Goal: Task Accomplishment & Management: Manage account settings

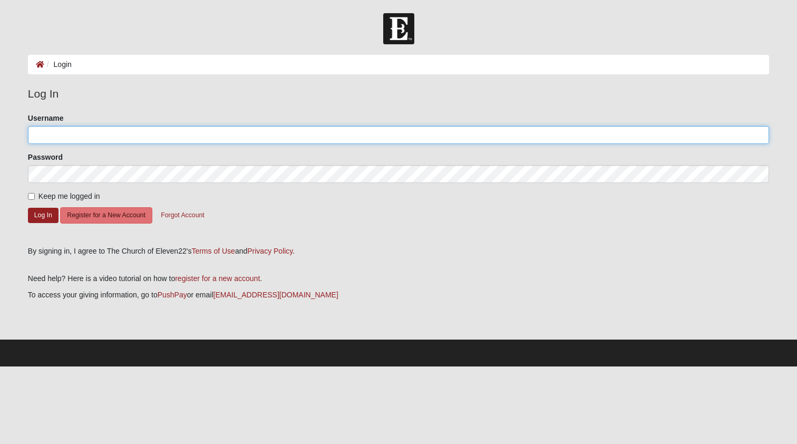
type input "TxDeuce"
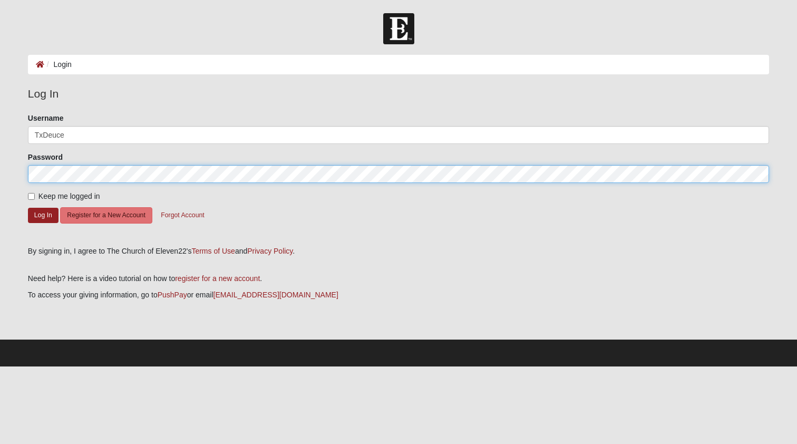
click at [43, 215] on button "Log In" at bounding box center [43, 215] width 31 height 15
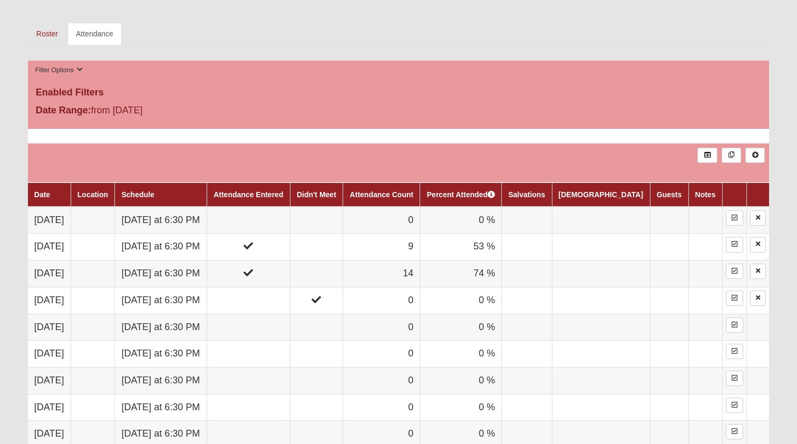
scroll to position [484, 0]
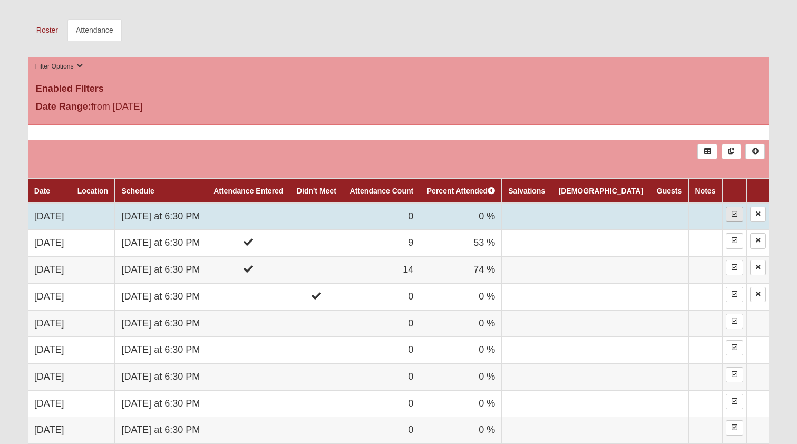
click at [738, 213] on link at bounding box center [734, 214] width 17 height 15
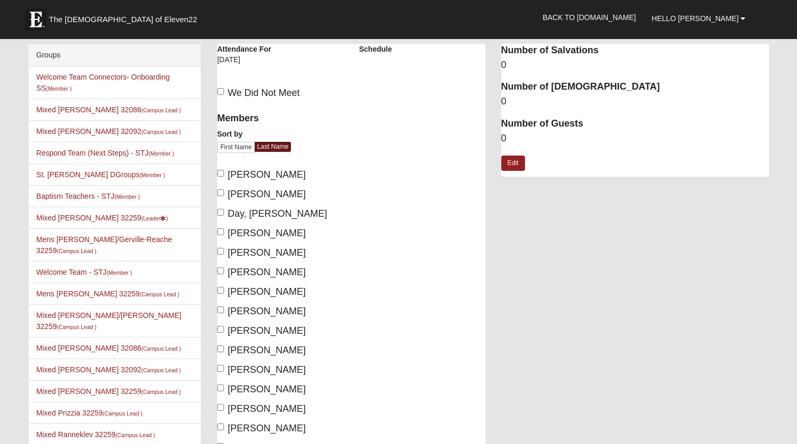
click at [220, 178] on label "Blanton, Jake" at bounding box center [261, 175] width 89 height 14
click at [220, 177] on input "Blanton, Jake" at bounding box center [220, 173] width 7 height 7
checkbox input "true"
click at [219, 191] on input "Blanton, Natalie" at bounding box center [220, 192] width 7 height 7
checkbox input "true"
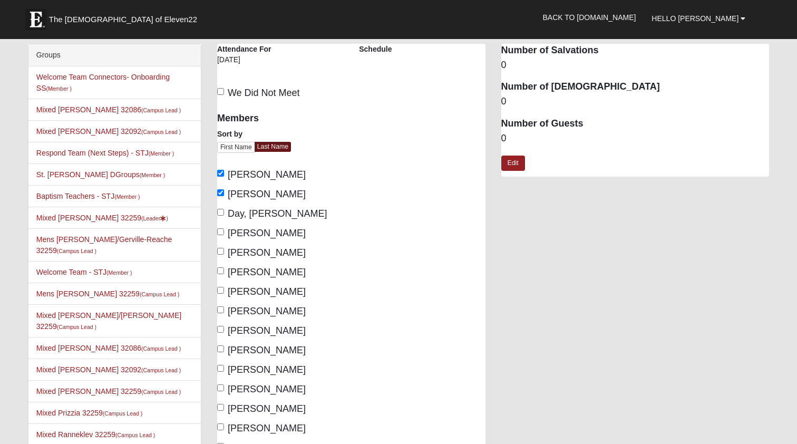
click at [219, 208] on label "Day, Kathy" at bounding box center [272, 214] width 110 height 14
click at [219, 209] on input "Day, Kathy" at bounding box center [220, 212] width 7 height 7
checkbox input "true"
click at [220, 227] on label "Day, Mike" at bounding box center [261, 233] width 89 height 14
click at [220, 228] on input "Day, Mike" at bounding box center [220, 231] width 7 height 7
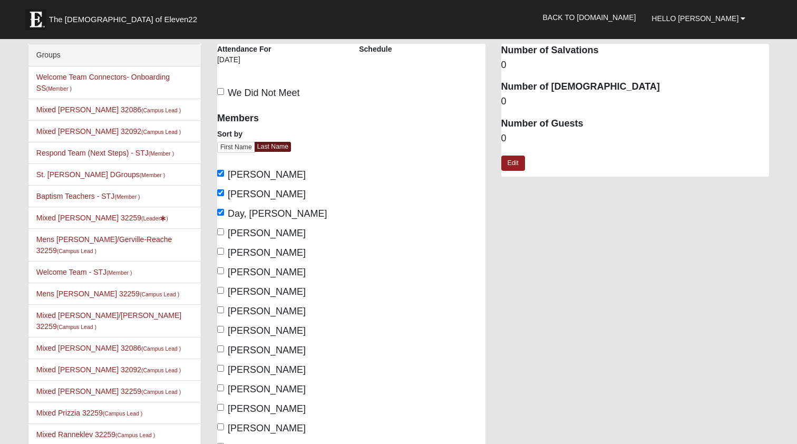
checkbox input "true"
click at [222, 253] on input "Fagen, Carrie" at bounding box center [220, 251] width 7 height 7
checkbox input "true"
click at [221, 272] on input "Fagen, Dan" at bounding box center [220, 270] width 7 height 7
checkbox input "true"
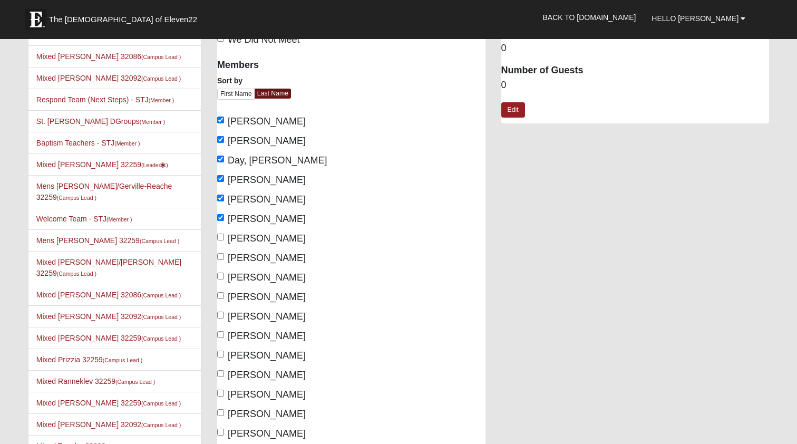
scroll to position [56, 0]
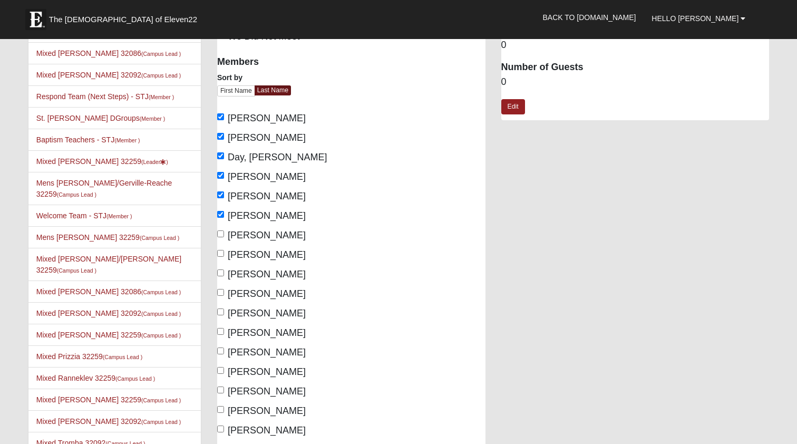
click at [221, 272] on input "Holloway, Kim" at bounding box center [220, 272] width 7 height 7
checkbox input "true"
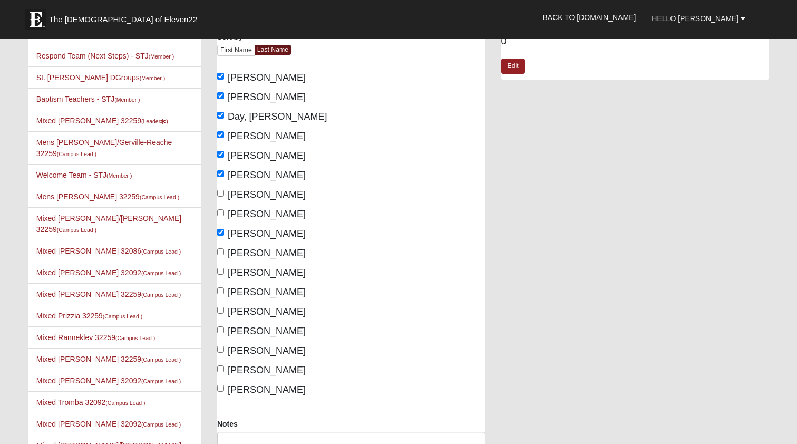
scroll to position [98, 0]
click at [222, 285] on label "Perez, Pam" at bounding box center [261, 291] width 89 height 14
click at [222, 286] on input "Perez, Pam" at bounding box center [220, 289] width 7 height 7
checkbox input "true"
click at [222, 300] on div "Members Sort by First Name Last Name Blanton, Jake Blanton, Natalie Day, Kathy …" at bounding box center [280, 201] width 126 height 389
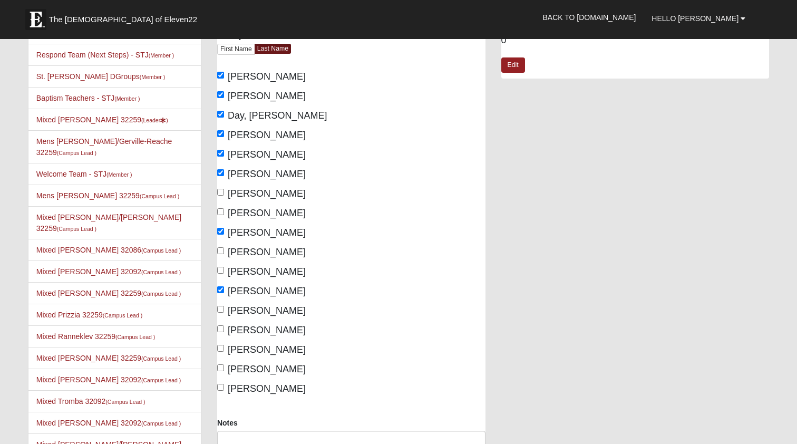
click at [220, 311] on input "Perez, Wally" at bounding box center [220, 309] width 7 height 7
checkbox input "true"
click at [220, 332] on label "Sowell, Matt" at bounding box center [261, 330] width 89 height 14
click at [220, 332] on input "Sowell, Matt" at bounding box center [220, 328] width 7 height 7
click at [222, 328] on input "Sowell, Matt" at bounding box center [220, 328] width 7 height 7
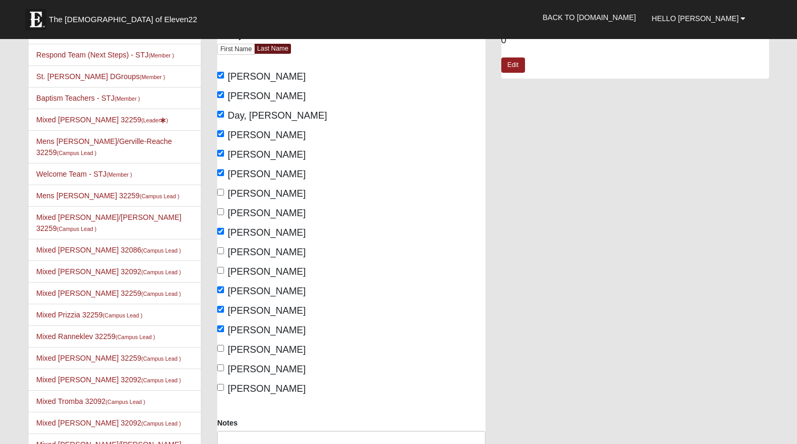
checkbox input "false"
click at [221, 345] on input "Sowell, Sara" at bounding box center [220, 348] width 7 height 7
checkbox input "true"
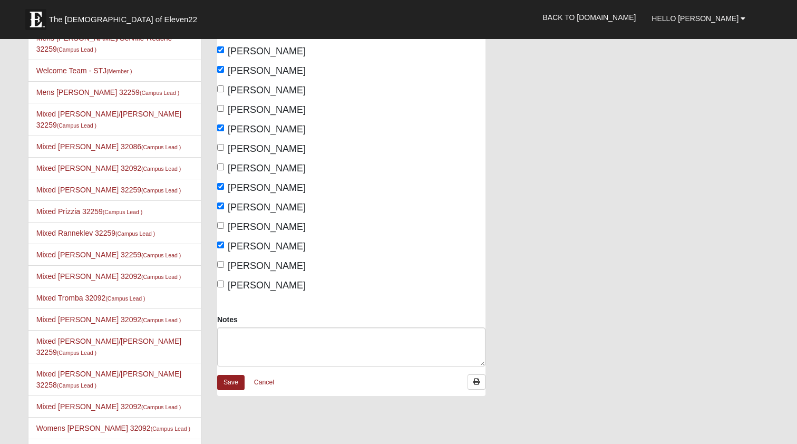
scroll to position [203, 0]
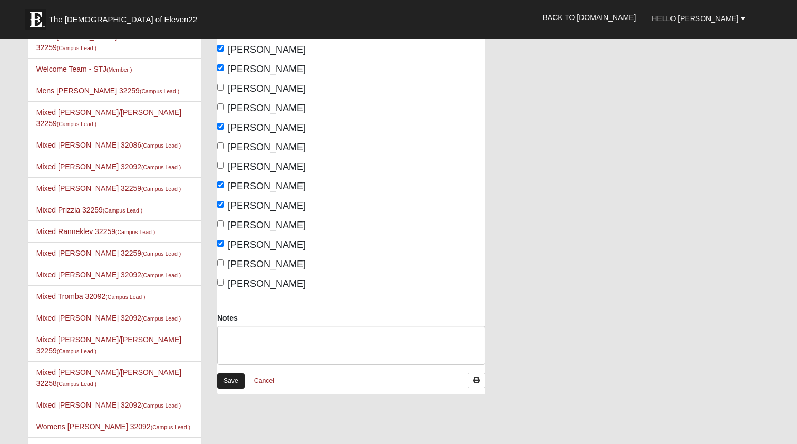
click at [232, 380] on link "Save" at bounding box center [230, 380] width 27 height 15
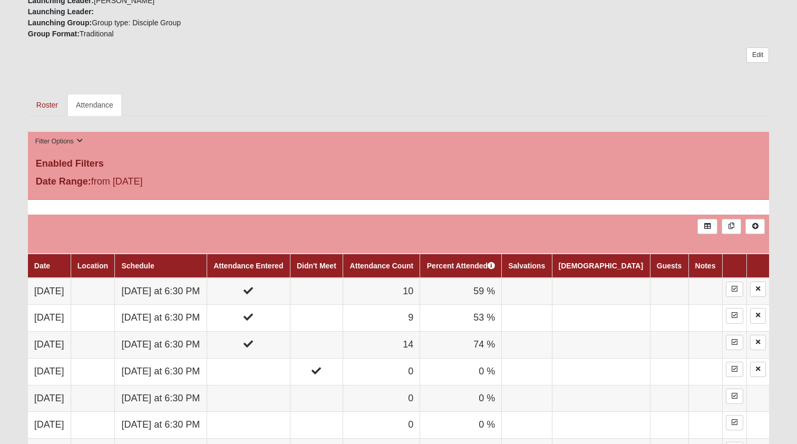
scroll to position [408, 0]
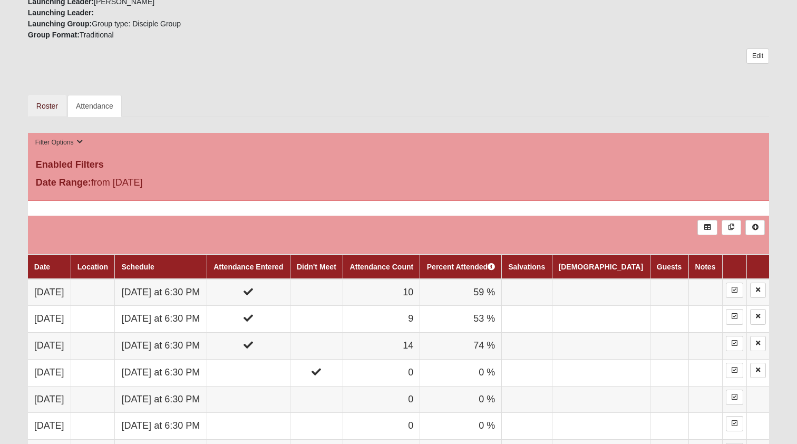
click at [39, 109] on link "Roster" at bounding box center [47, 106] width 38 height 22
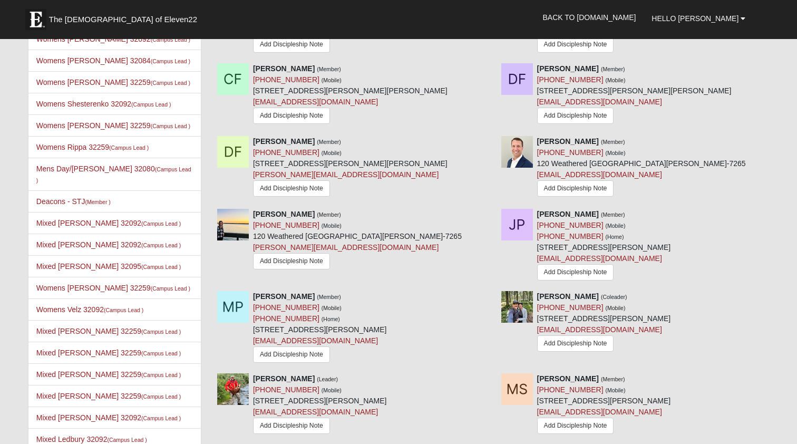
scroll to position [647, 0]
click at [487, 296] on icon at bounding box center [489, 295] width 7 height 7
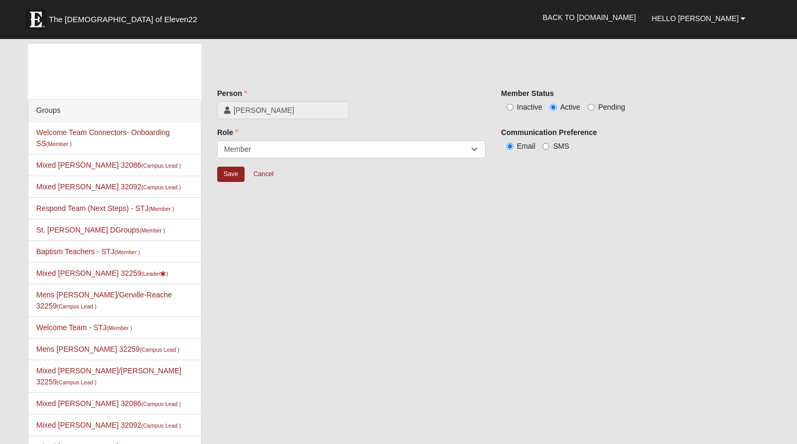
click at [533, 103] on span "Inactive" at bounding box center [529, 107] width 25 height 8
click at [513, 104] on input "Inactive" at bounding box center [510, 107] width 7 height 7
radio input "true"
click at [240, 176] on input "Save" at bounding box center [230, 174] width 27 height 15
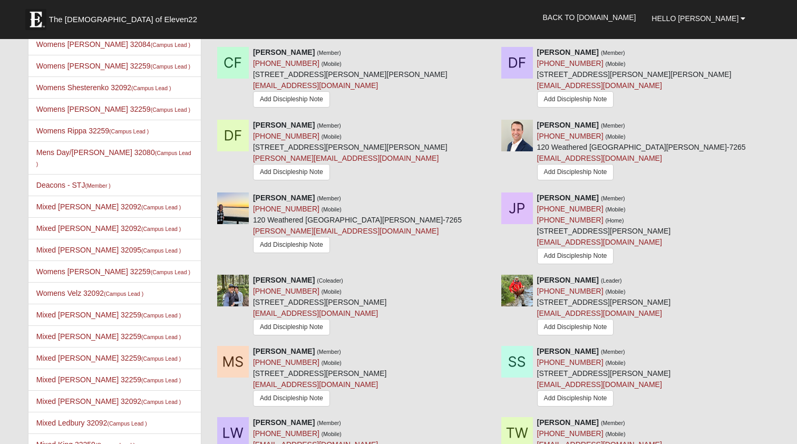
scroll to position [656, 0]
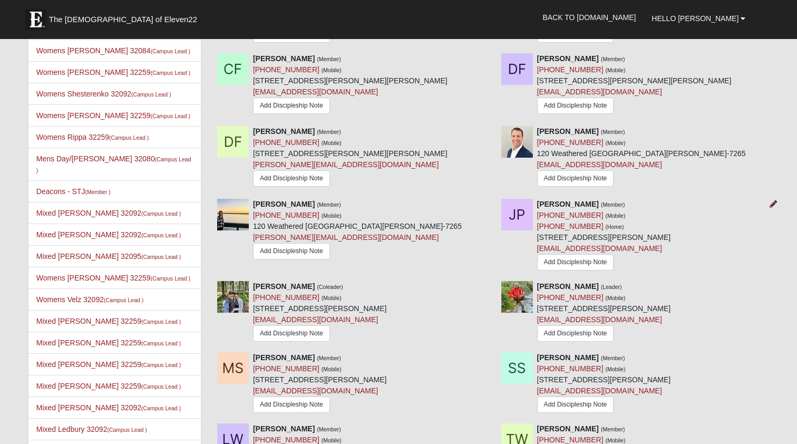
click at [773, 203] on icon at bounding box center [773, 203] width 7 height 7
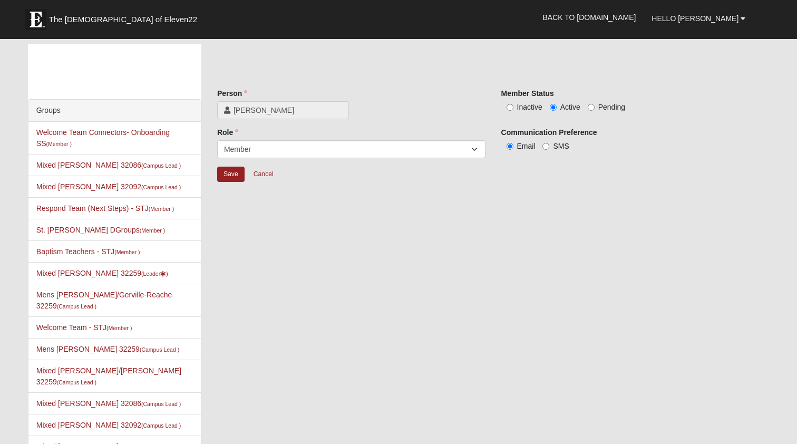
click at [516, 111] on label "Inactive" at bounding box center [521, 107] width 41 height 11
click at [513, 111] on input "Inactive" at bounding box center [510, 107] width 7 height 7
radio input "true"
click at [235, 174] on input "Save" at bounding box center [230, 174] width 27 height 15
